Goal: Task Accomplishment & Management: Manage account settings

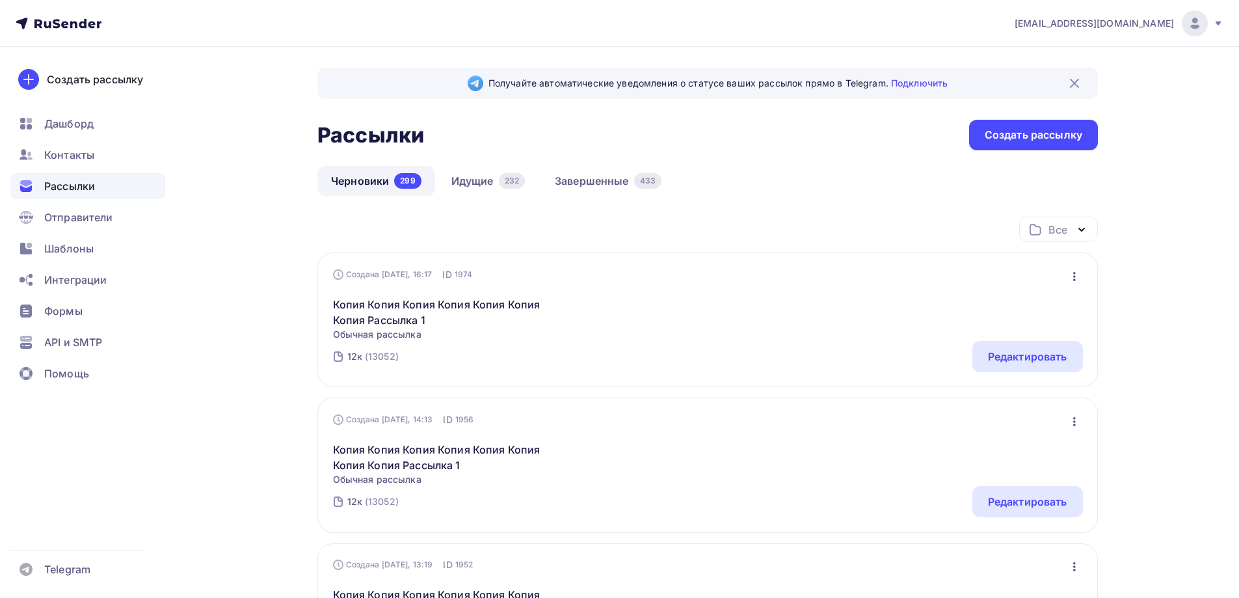
click at [470, 176] on link "Идущие 232" at bounding box center [488, 181] width 101 height 30
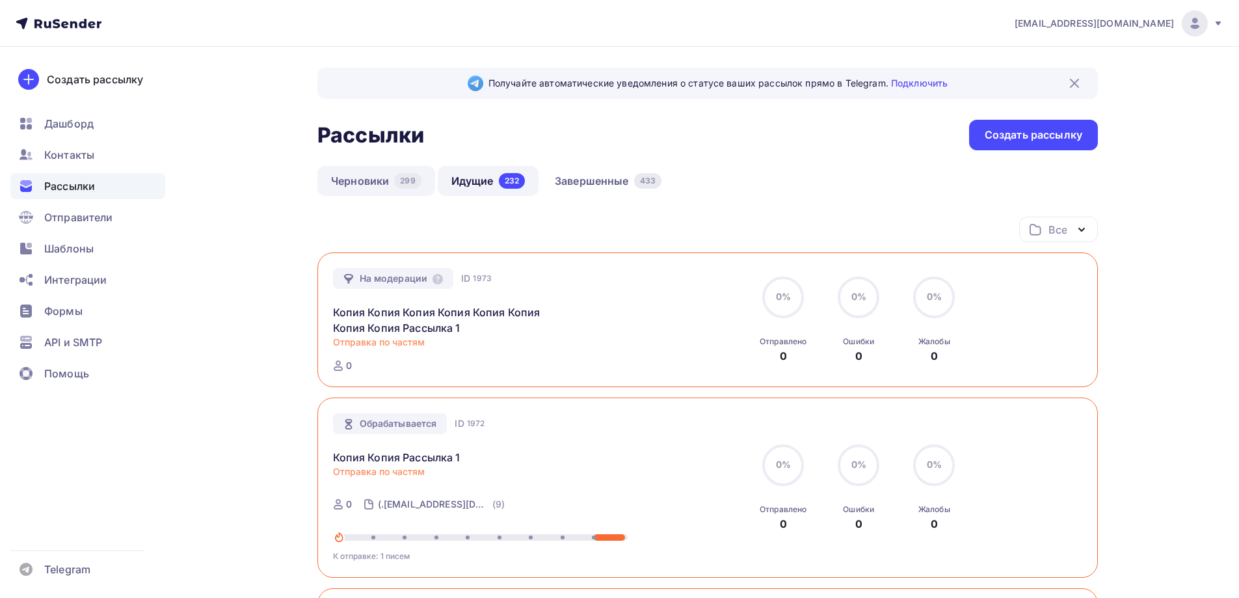
click at [377, 179] on link "Черновики 299" at bounding box center [376, 181] width 118 height 30
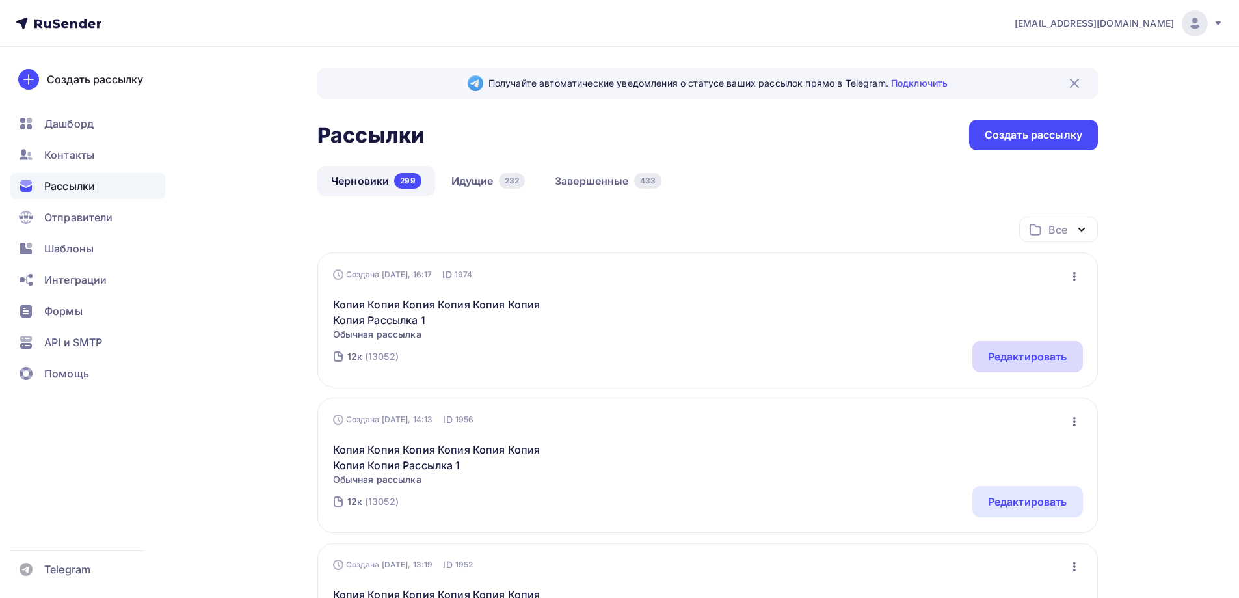
click at [1013, 363] on div "Редактировать" at bounding box center [1027, 357] width 79 height 16
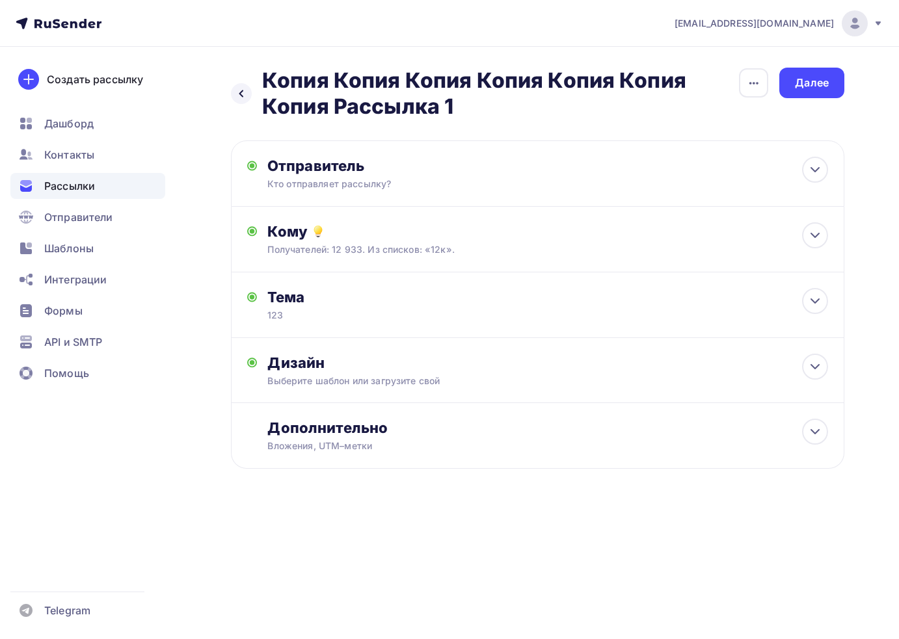
click at [787, 92] on div "Далее" at bounding box center [811, 83] width 65 height 31
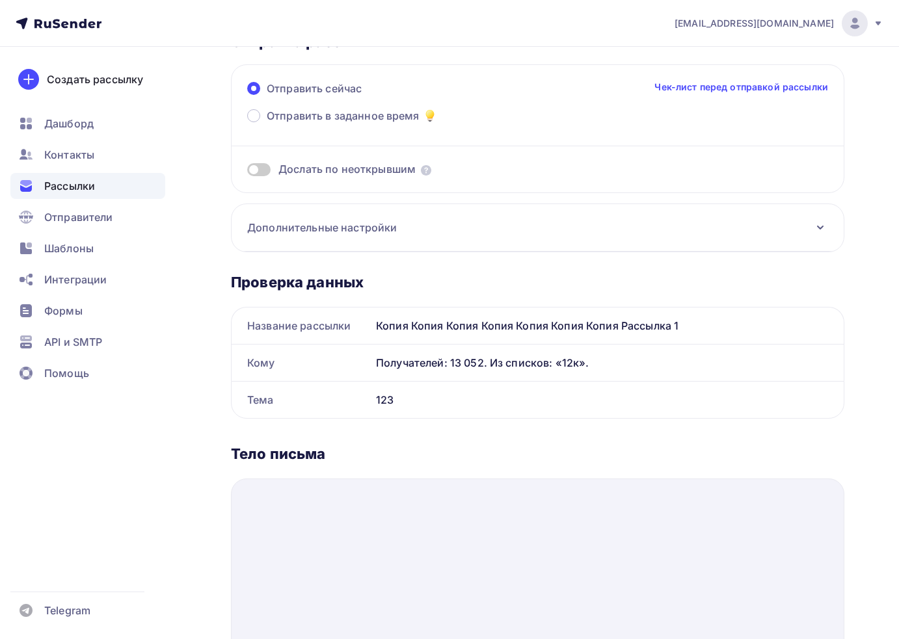
scroll to position [65, 0]
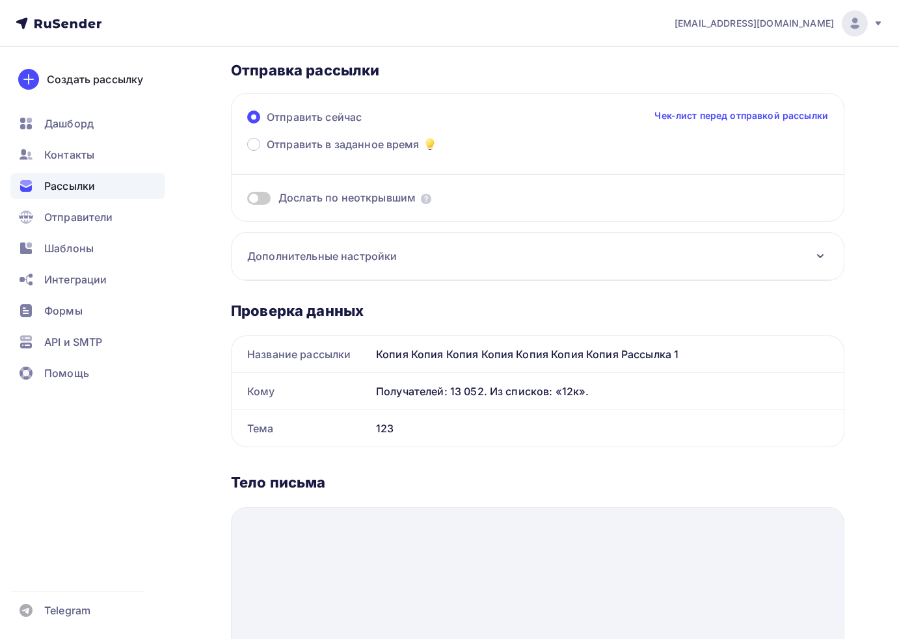
click at [280, 261] on h3 "Дополнительные настройки" at bounding box center [322, 256] width 150 height 16
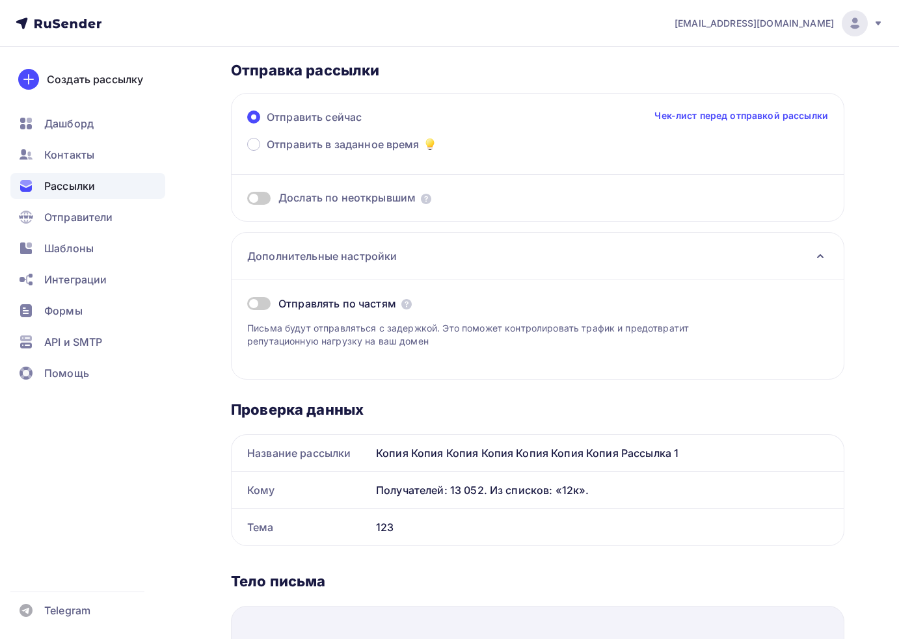
click at [261, 306] on span at bounding box center [258, 303] width 23 height 13
click at [247, 306] on input "checkbox" at bounding box center [247, 306] width 0 height 0
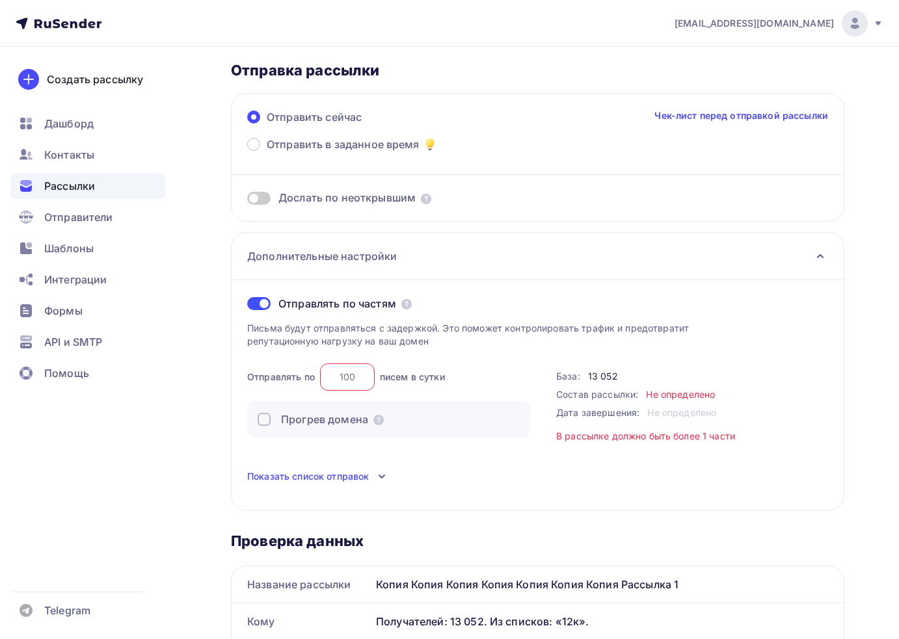
click at [358, 384] on input "number" at bounding box center [347, 376] width 55 height 27
click at [354, 375] on input "number" at bounding box center [347, 376] width 55 height 27
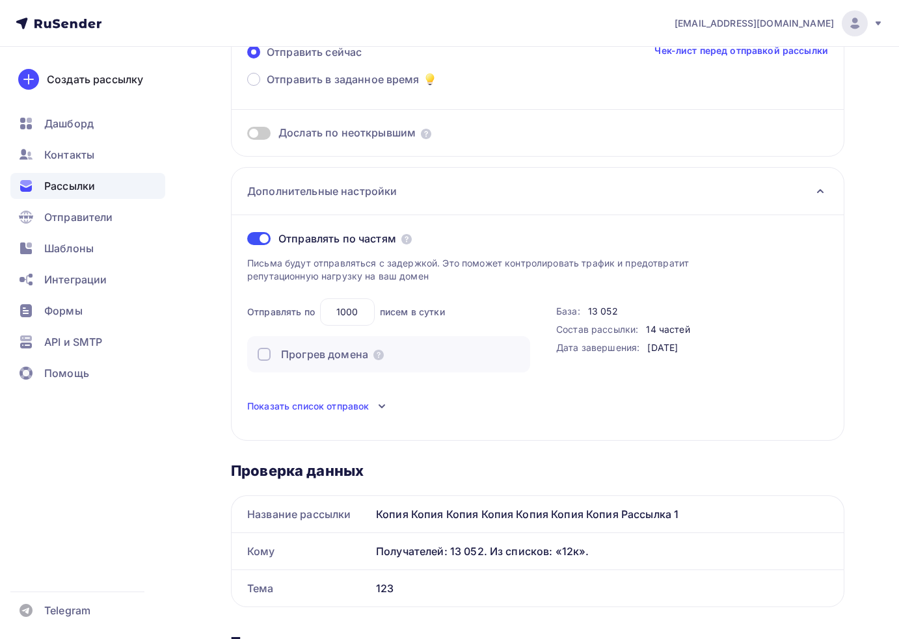
click at [332, 407] on span "Показать список отправок" at bounding box center [308, 406] width 122 height 13
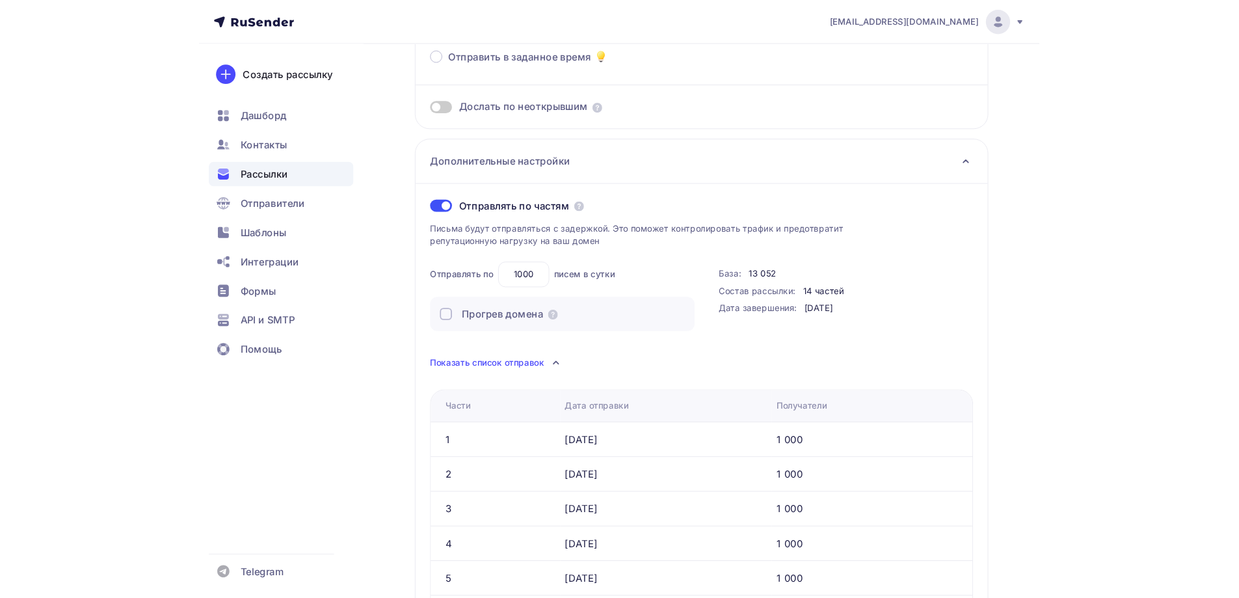
scroll to position [195, 0]
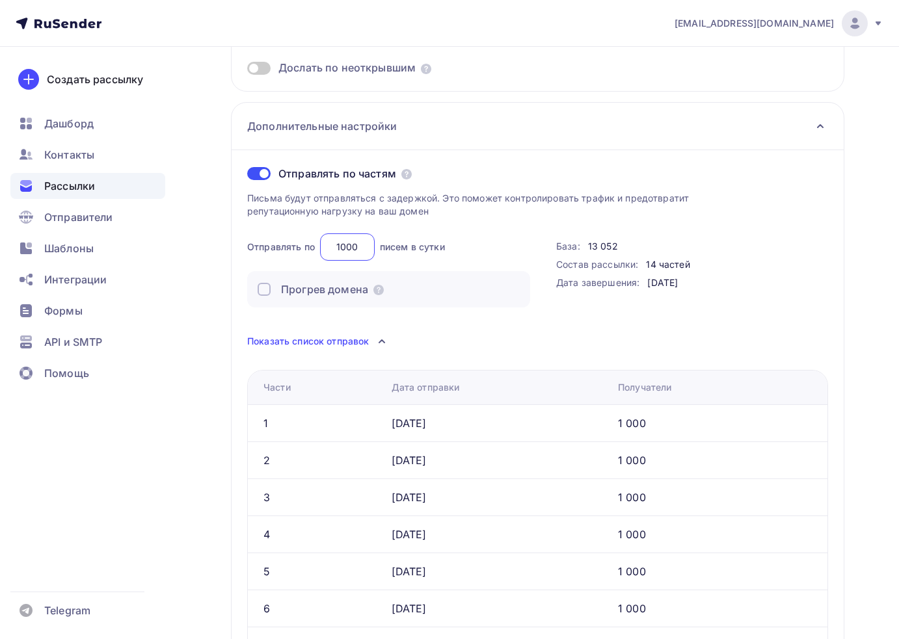
click at [358, 243] on input "1000" at bounding box center [347, 246] width 55 height 27
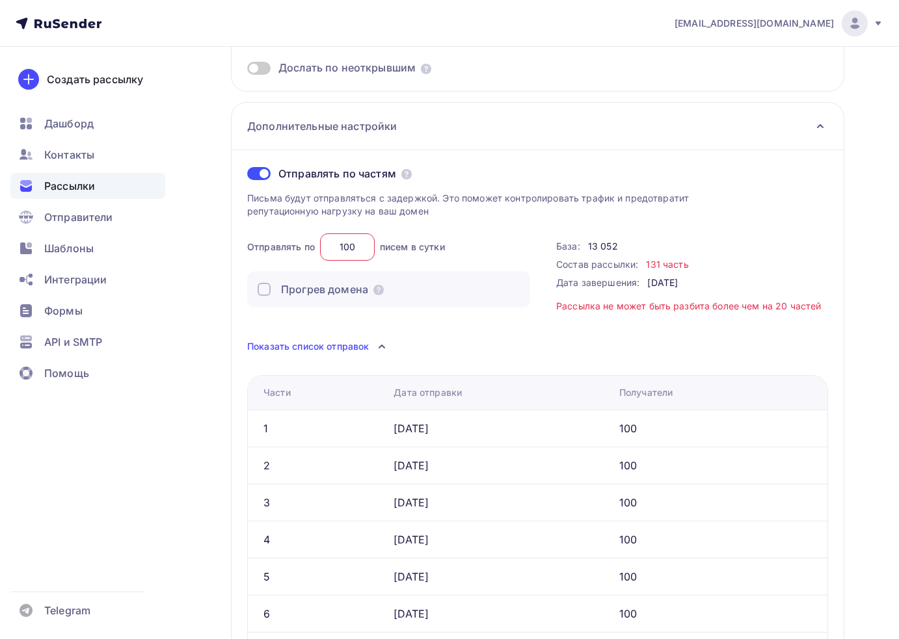
click at [353, 250] on input "100" at bounding box center [347, 246] width 55 height 27
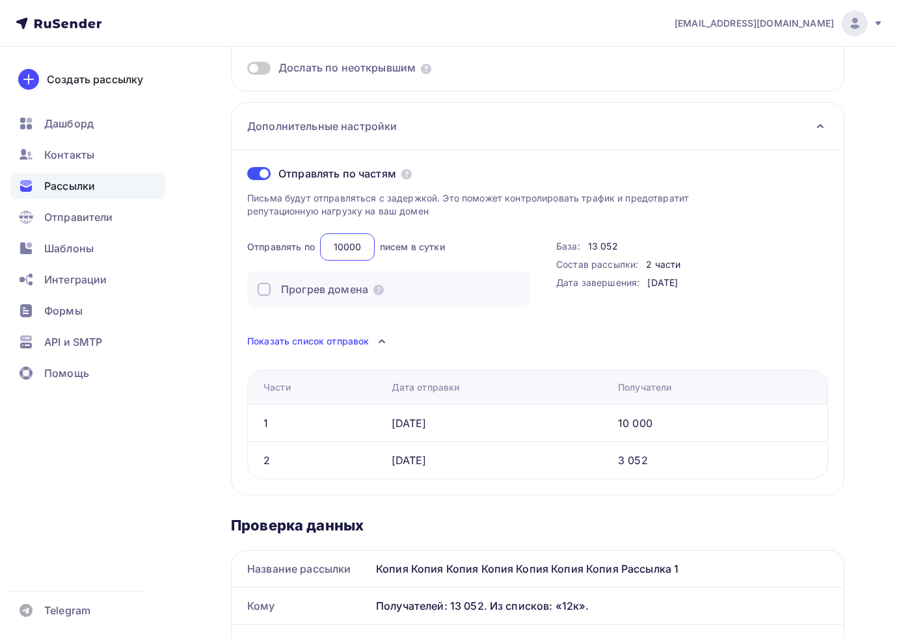
click at [354, 247] on input "10000" at bounding box center [347, 246] width 55 height 27
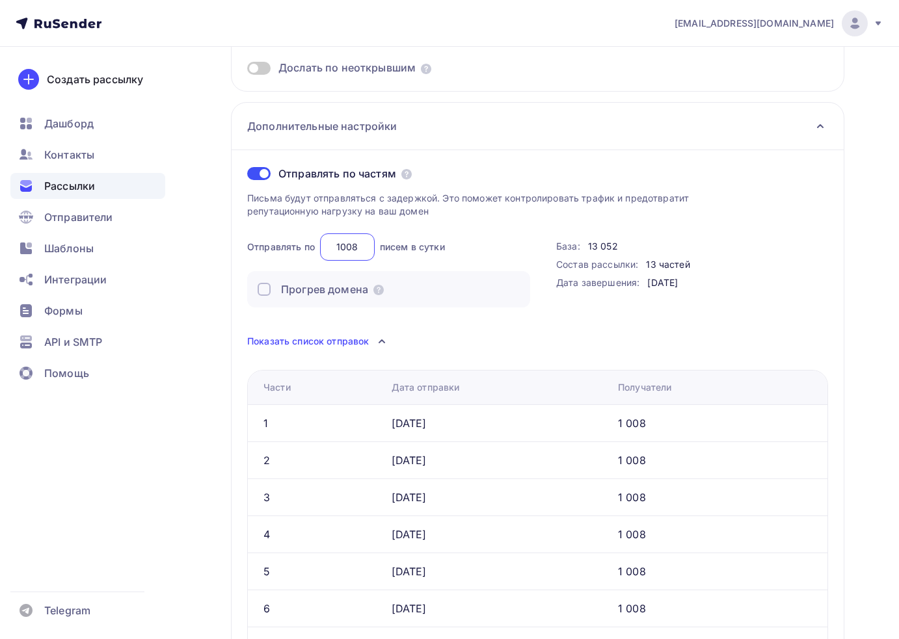
type input "1008"
